Goal: Information Seeking & Learning: Learn about a topic

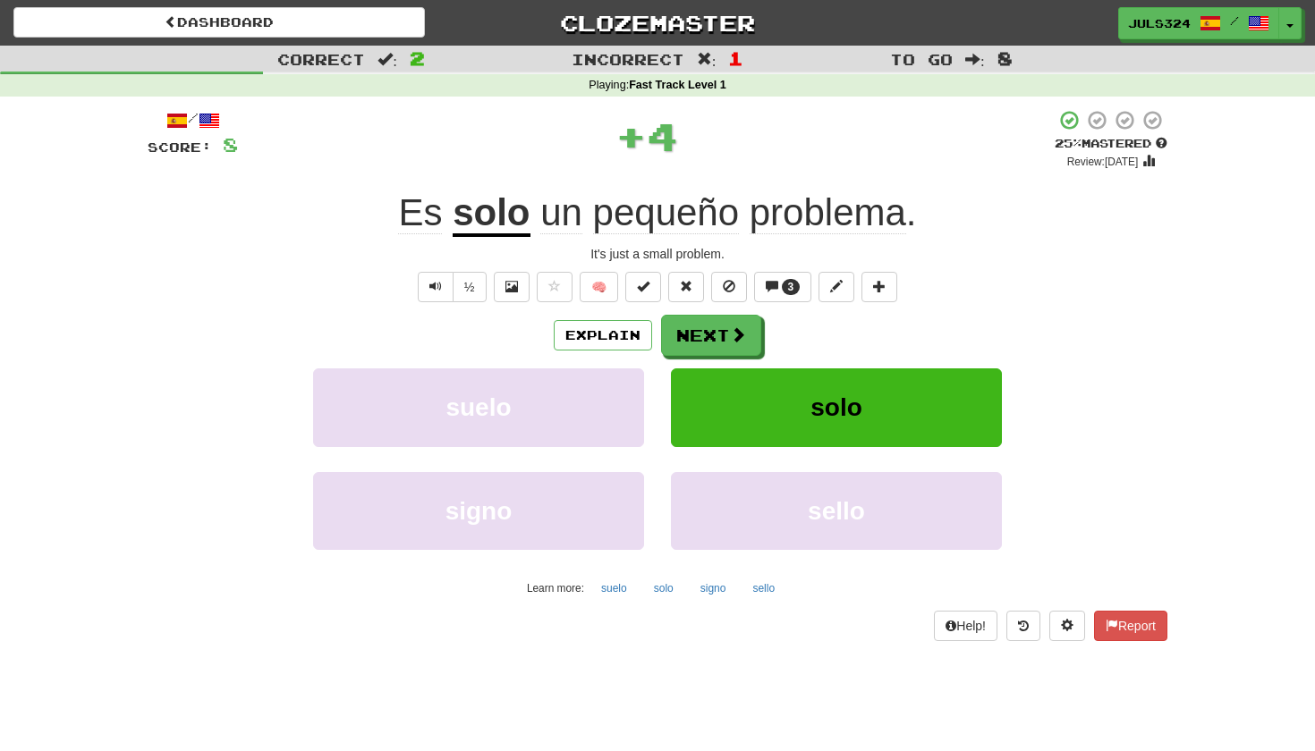
scroll to position [15, 0]
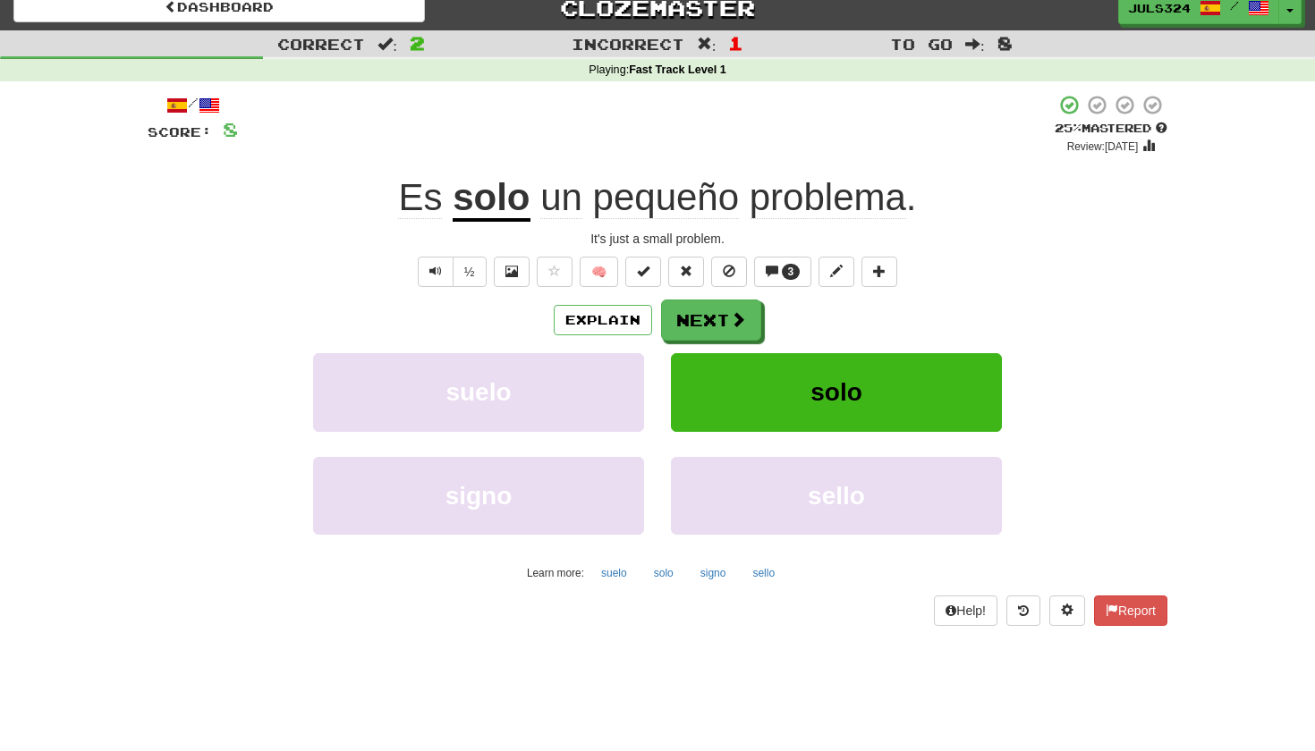
click at [1165, 276] on div "½ 🧠 3" at bounding box center [658, 272] width 1020 height 30
click at [717, 326] on button "Next" at bounding box center [712, 321] width 100 height 41
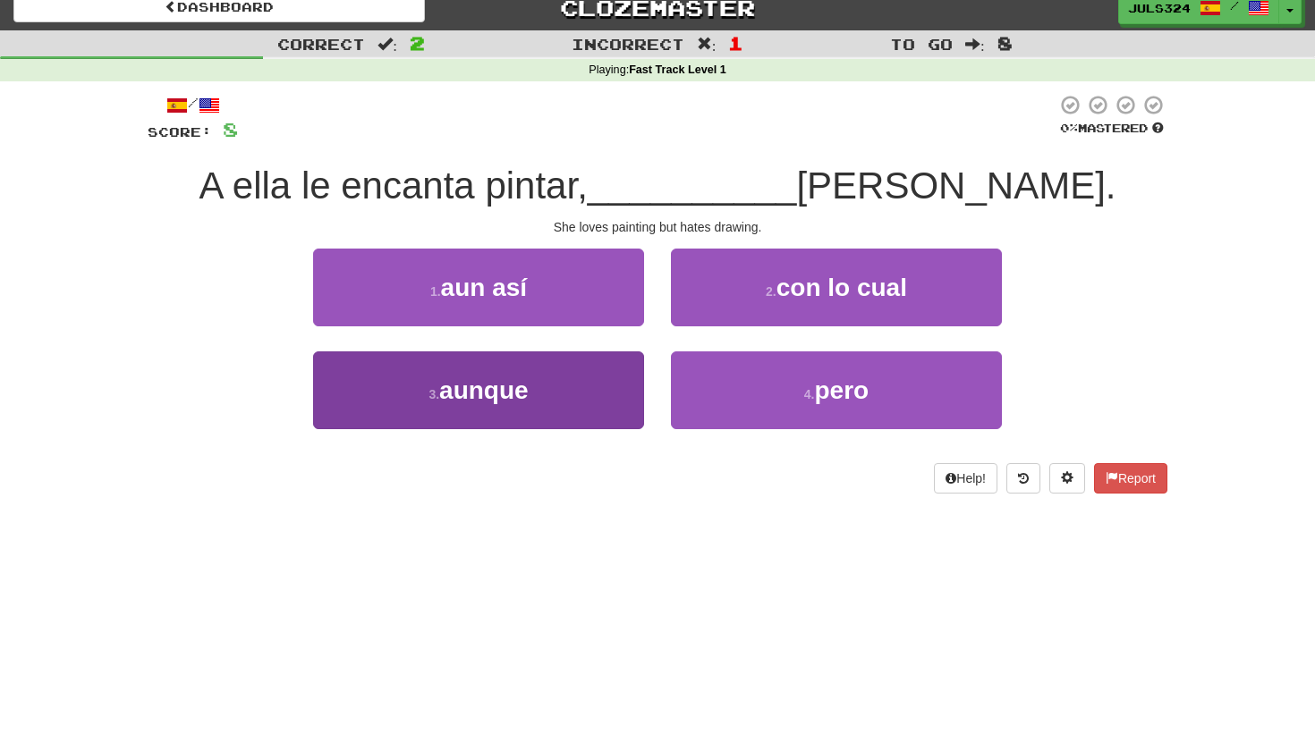
click at [588, 400] on button "3 . aunque" at bounding box center [478, 391] width 331 height 78
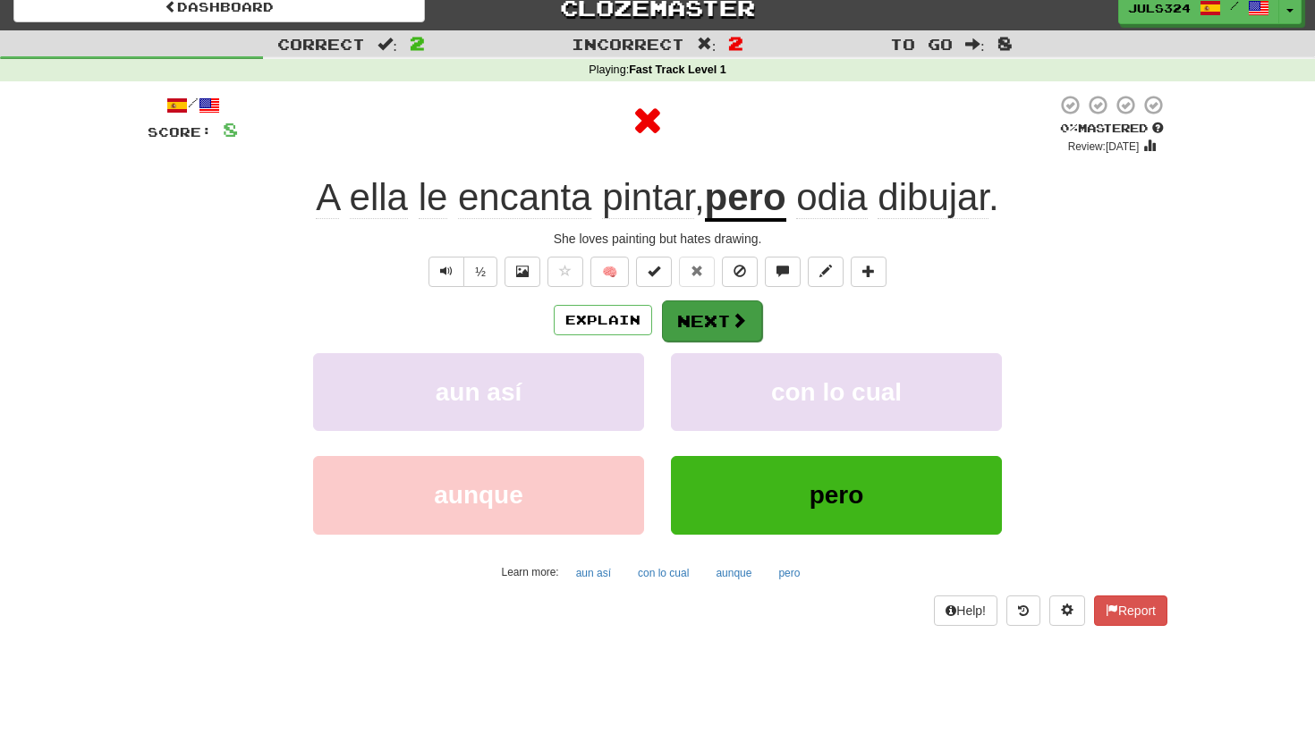
click at [702, 317] on button "Next" at bounding box center [712, 321] width 100 height 41
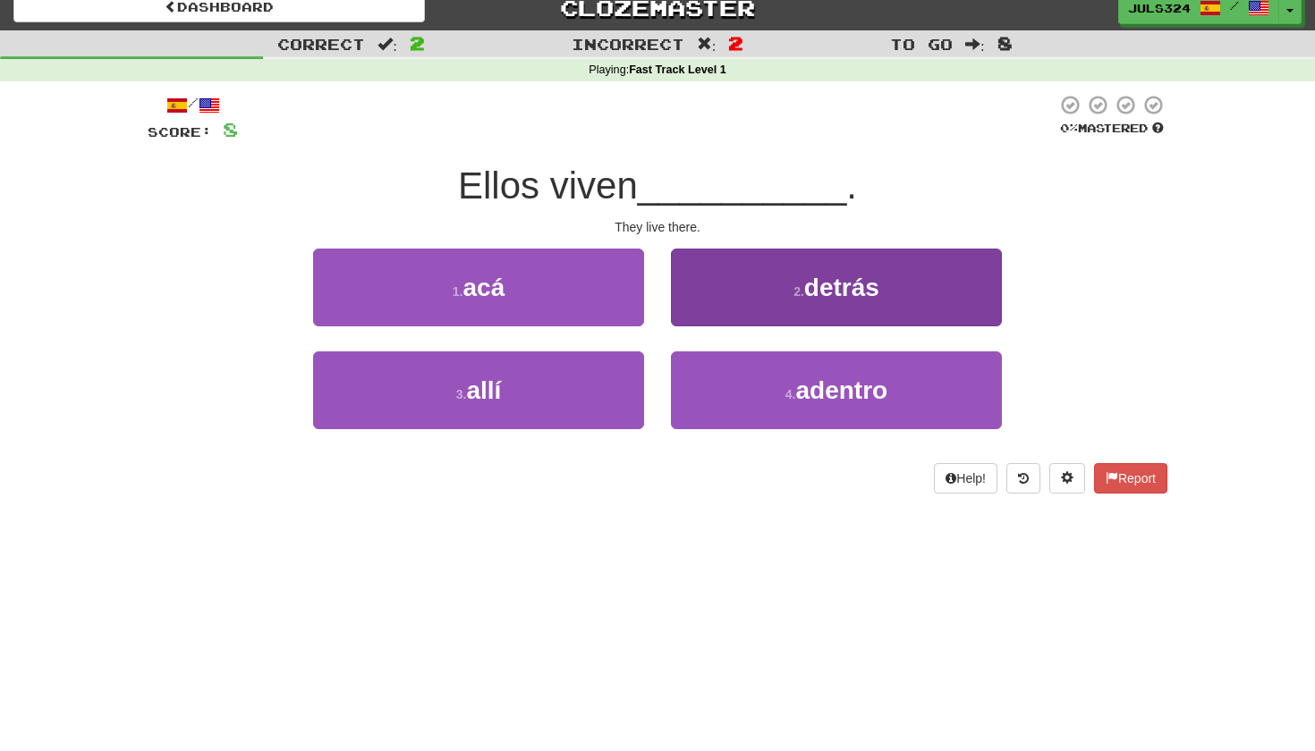
click at [735, 267] on button "2 . detrás" at bounding box center [836, 288] width 331 height 78
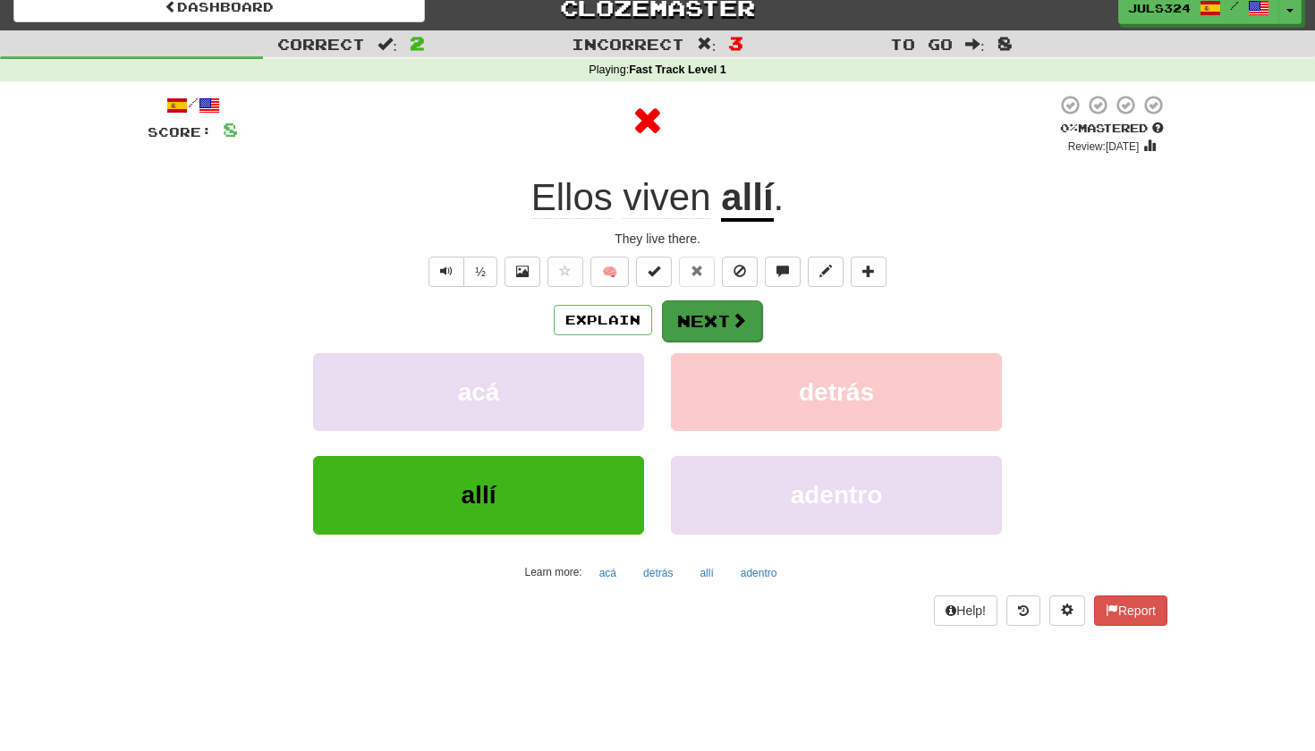
click at [711, 326] on button "Next" at bounding box center [712, 321] width 100 height 41
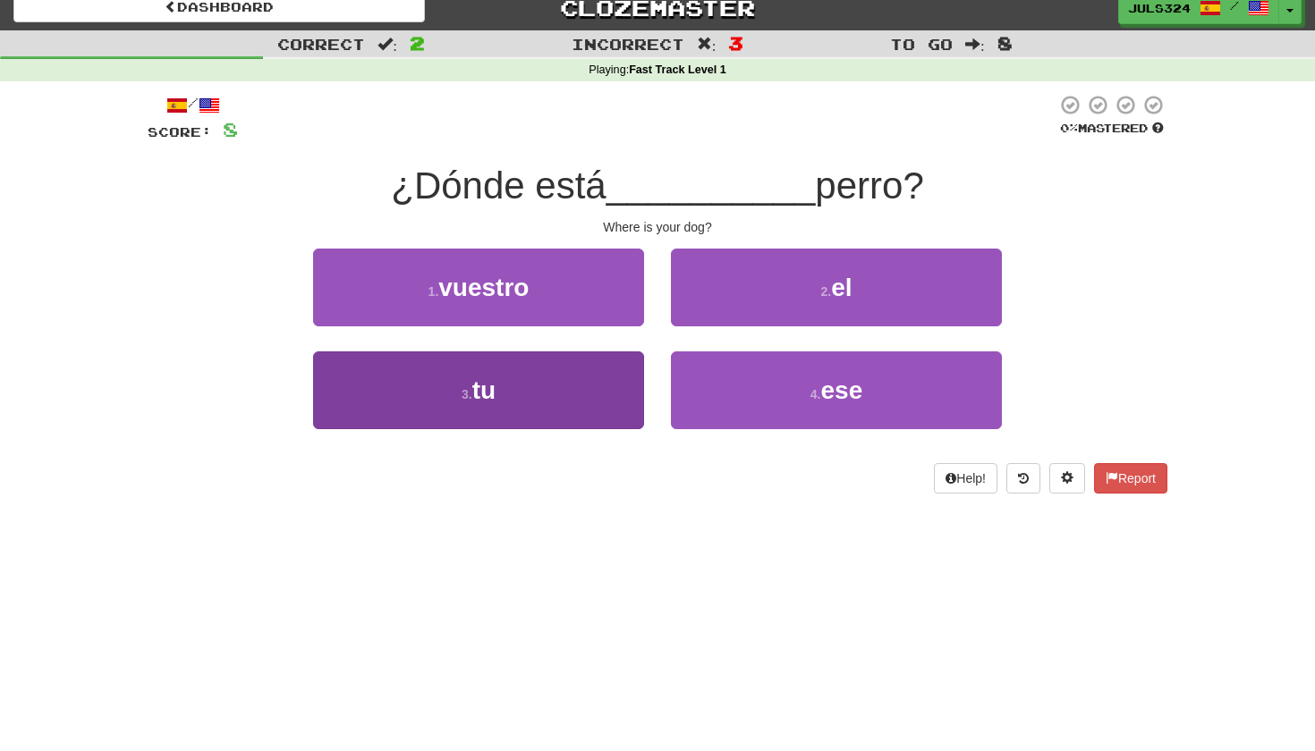
click at [557, 415] on button "3 . tu" at bounding box center [478, 391] width 331 height 78
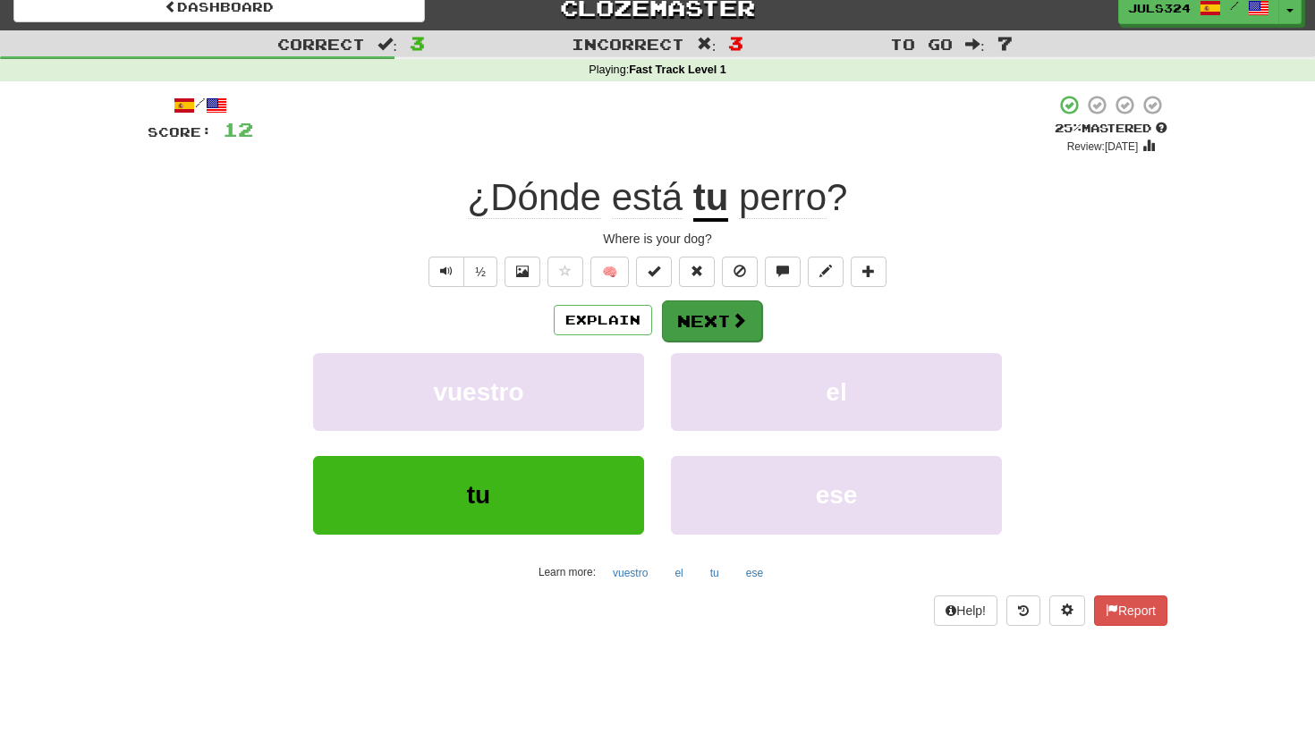
click at [714, 309] on button "Next" at bounding box center [712, 321] width 100 height 41
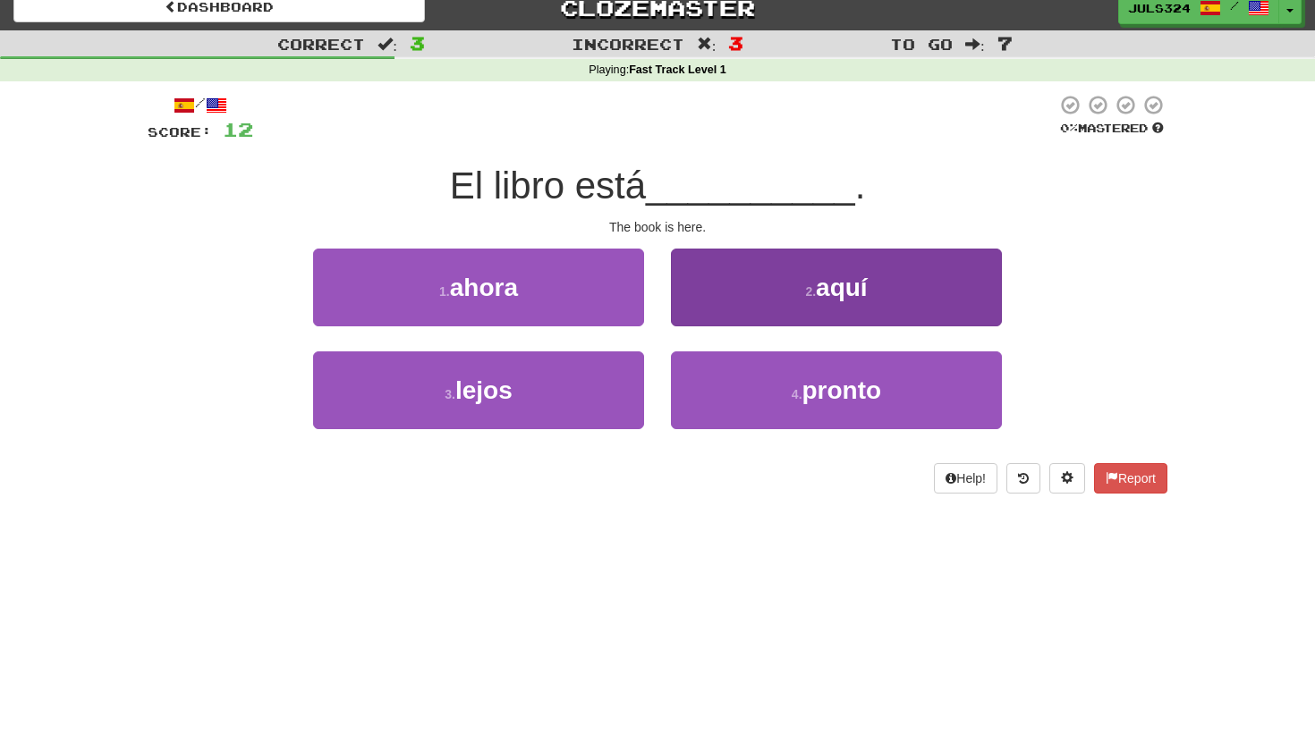
click at [736, 284] on button "2 . aquí" at bounding box center [836, 288] width 331 height 78
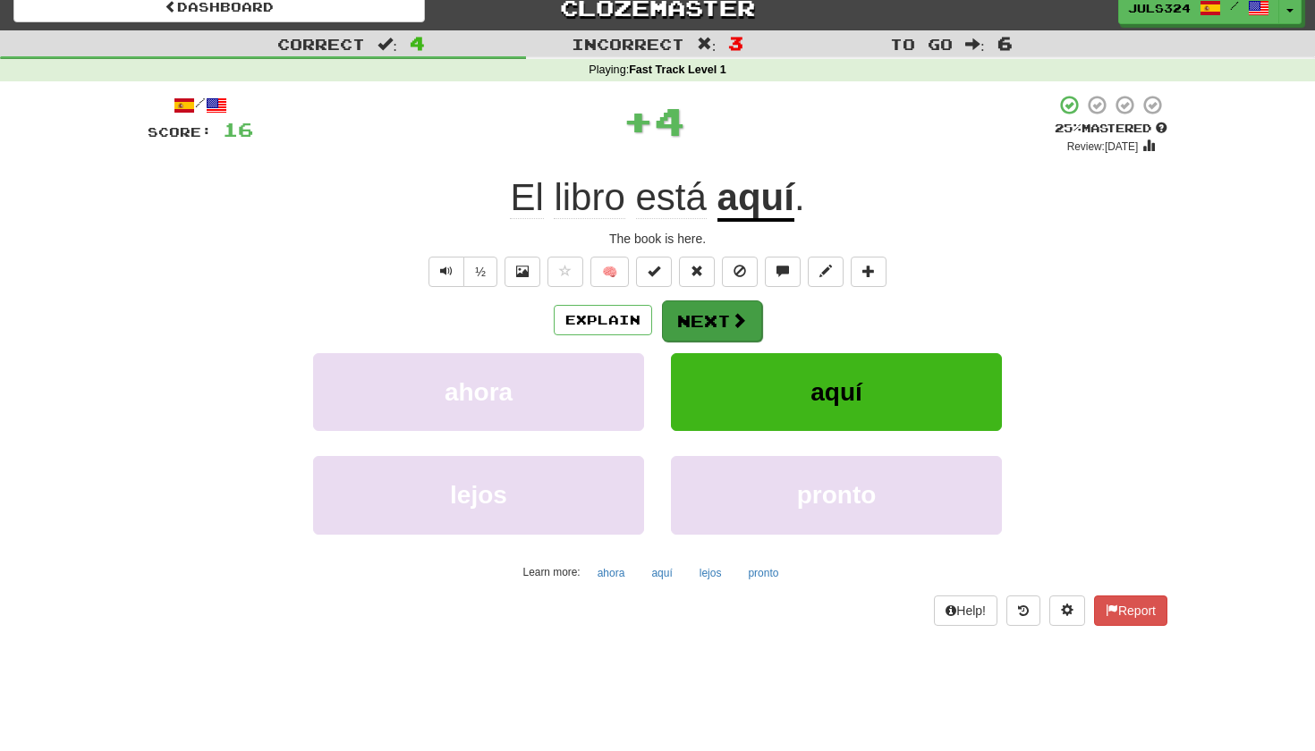
click at [707, 318] on button "Next" at bounding box center [712, 321] width 100 height 41
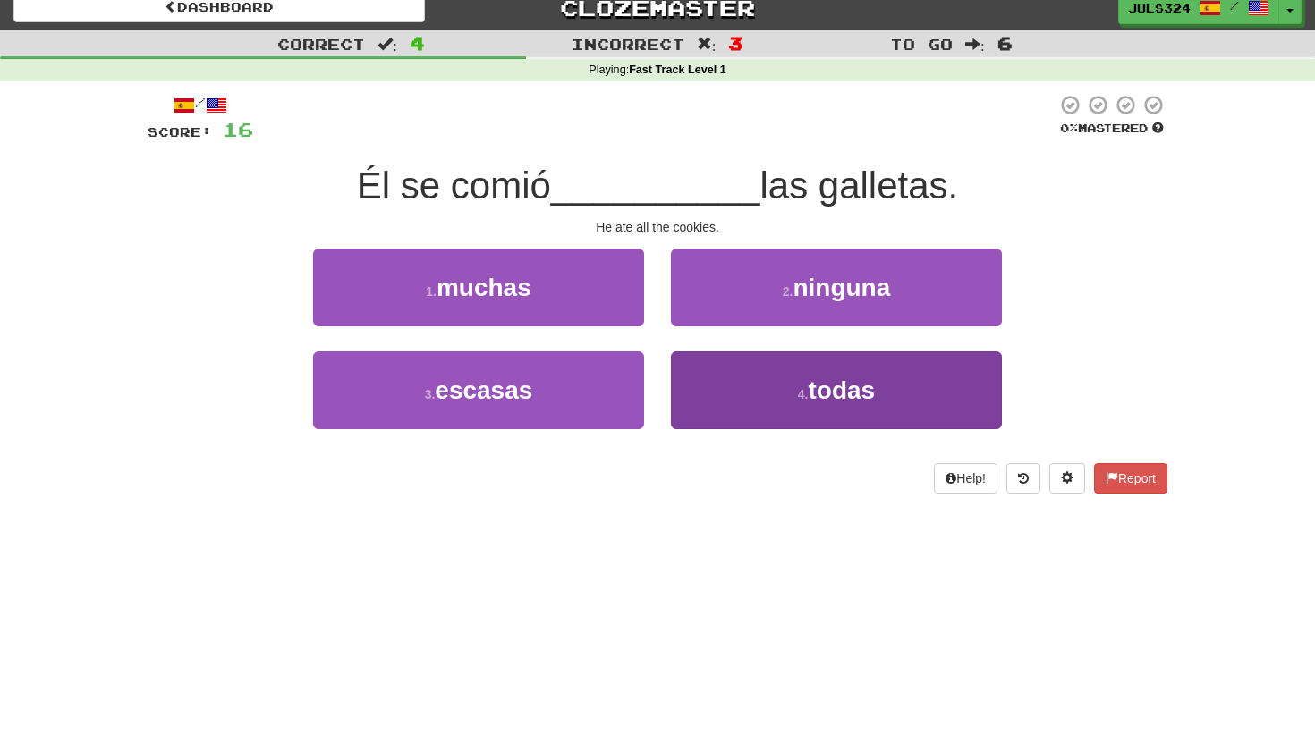
click at [712, 389] on button "4 . todas" at bounding box center [836, 391] width 331 height 78
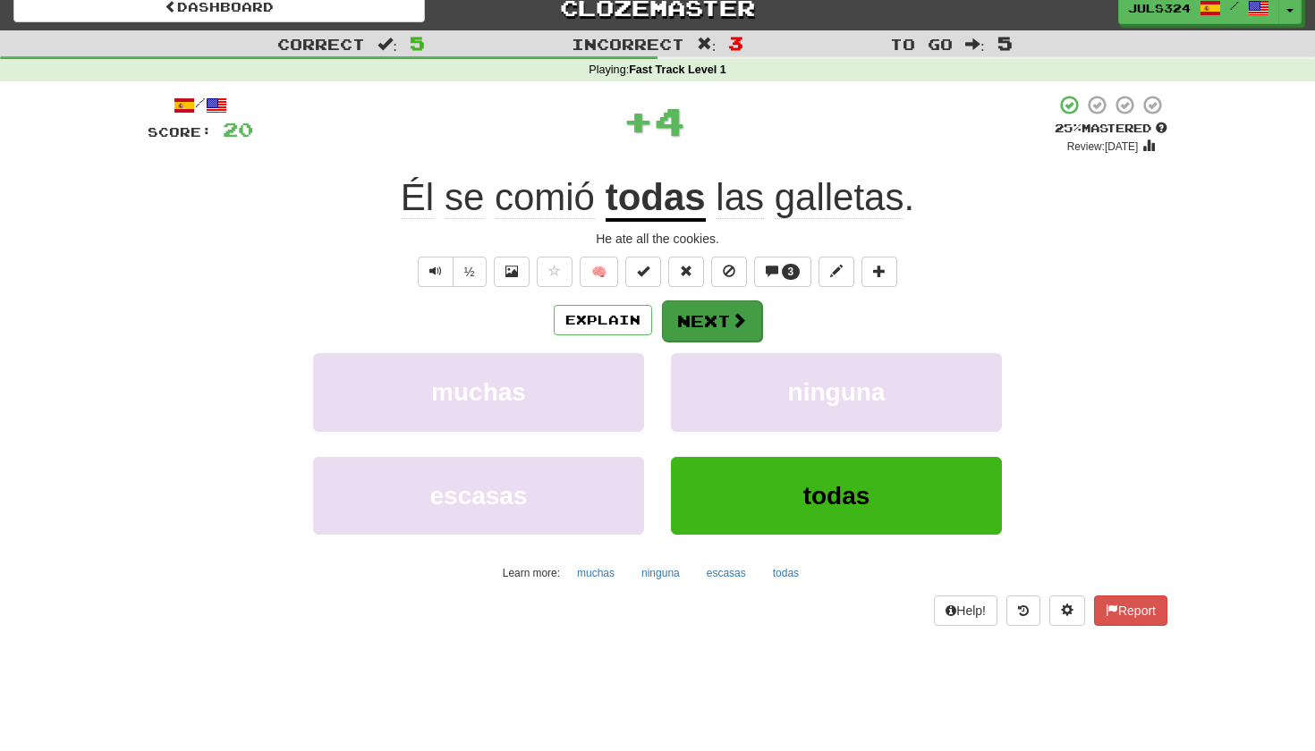
click at [708, 314] on button "Next" at bounding box center [712, 321] width 100 height 41
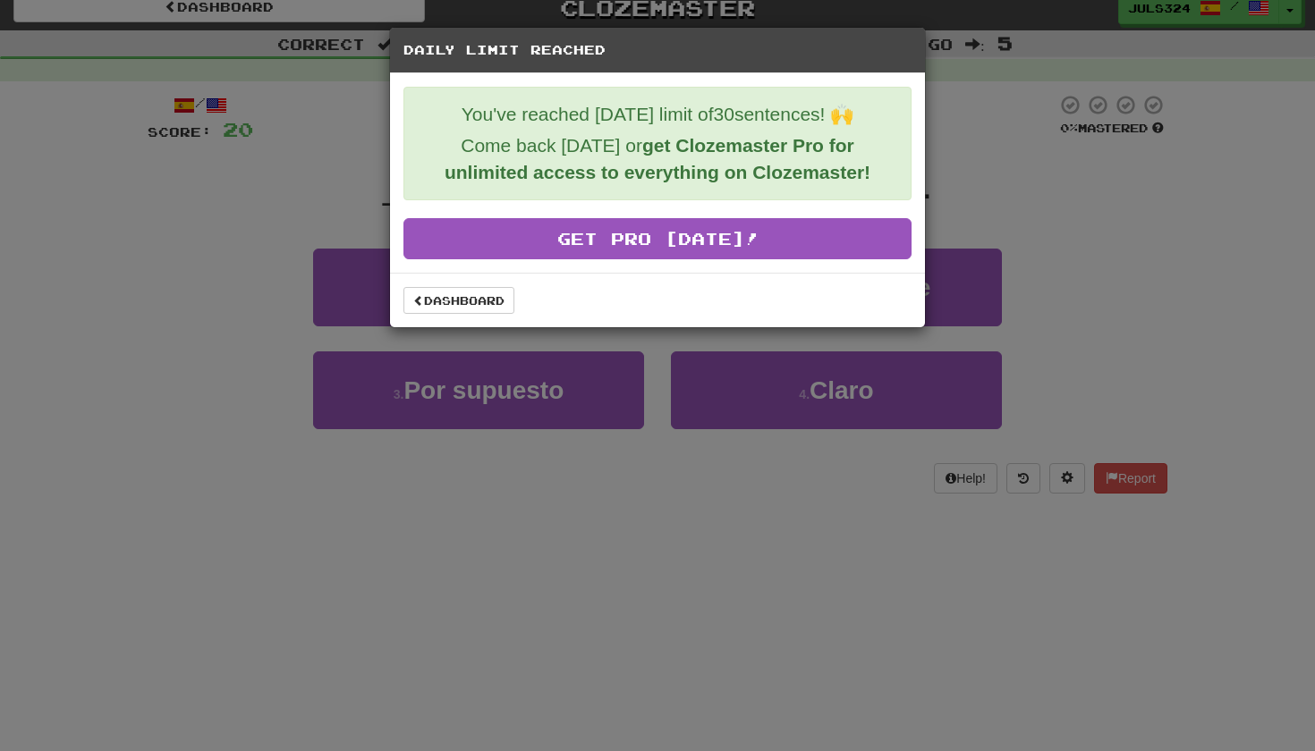
click at [399, 368] on div "Daily Limit Reached You've reached today's limit of 30 sentences! 🙌 Come back t…" at bounding box center [657, 375] width 1315 height 751
click at [290, 352] on div "Daily Limit Reached You've reached today's limit of 30 sentences! 🙌 Come back t…" at bounding box center [657, 375] width 1315 height 751
click at [443, 306] on link "Dashboard" at bounding box center [458, 300] width 111 height 27
